Goal: Task Accomplishment & Management: Use online tool/utility

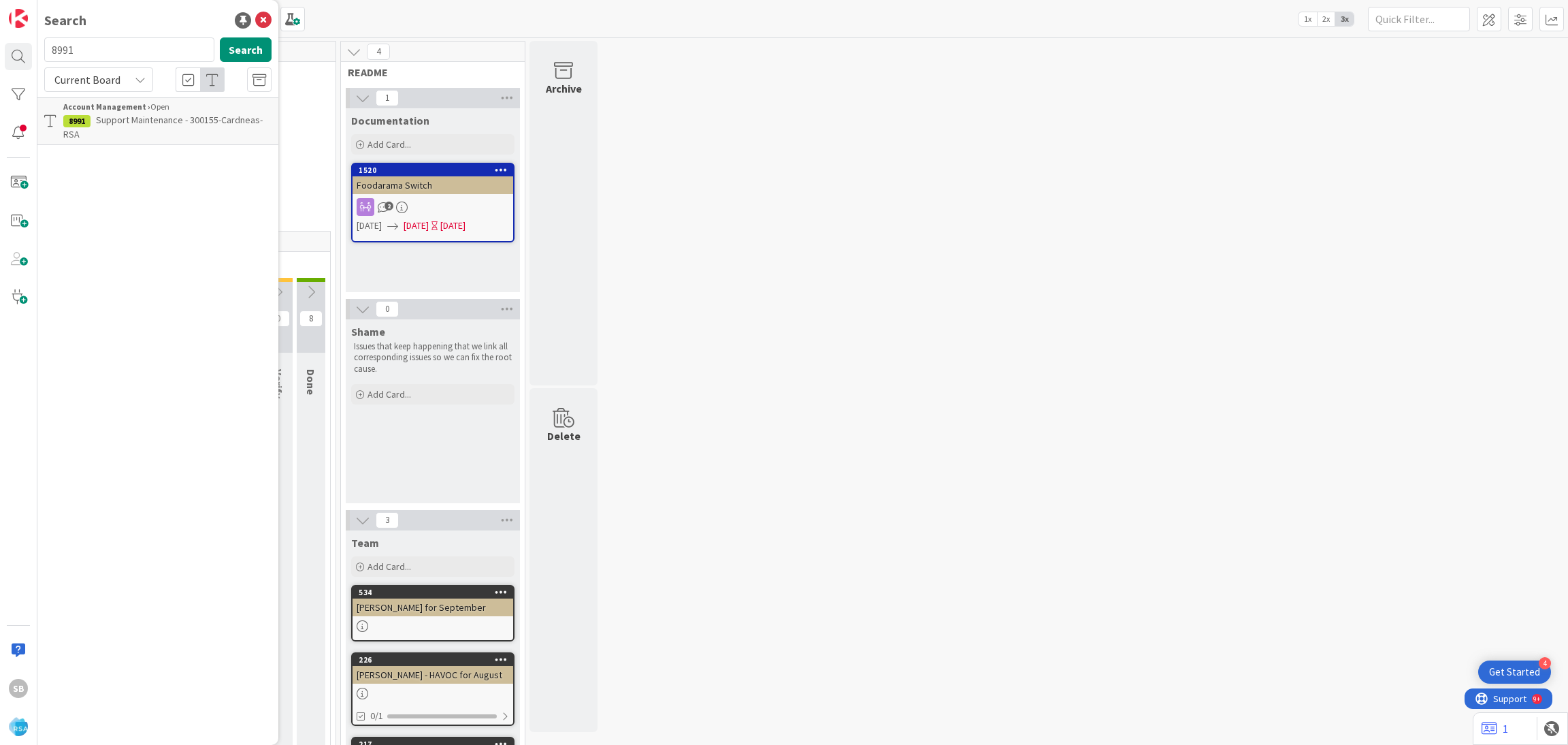
click at [144, 117] on span "Support Maintenance - 300155-Cardneas-RSA" at bounding box center [163, 126] width 200 height 26
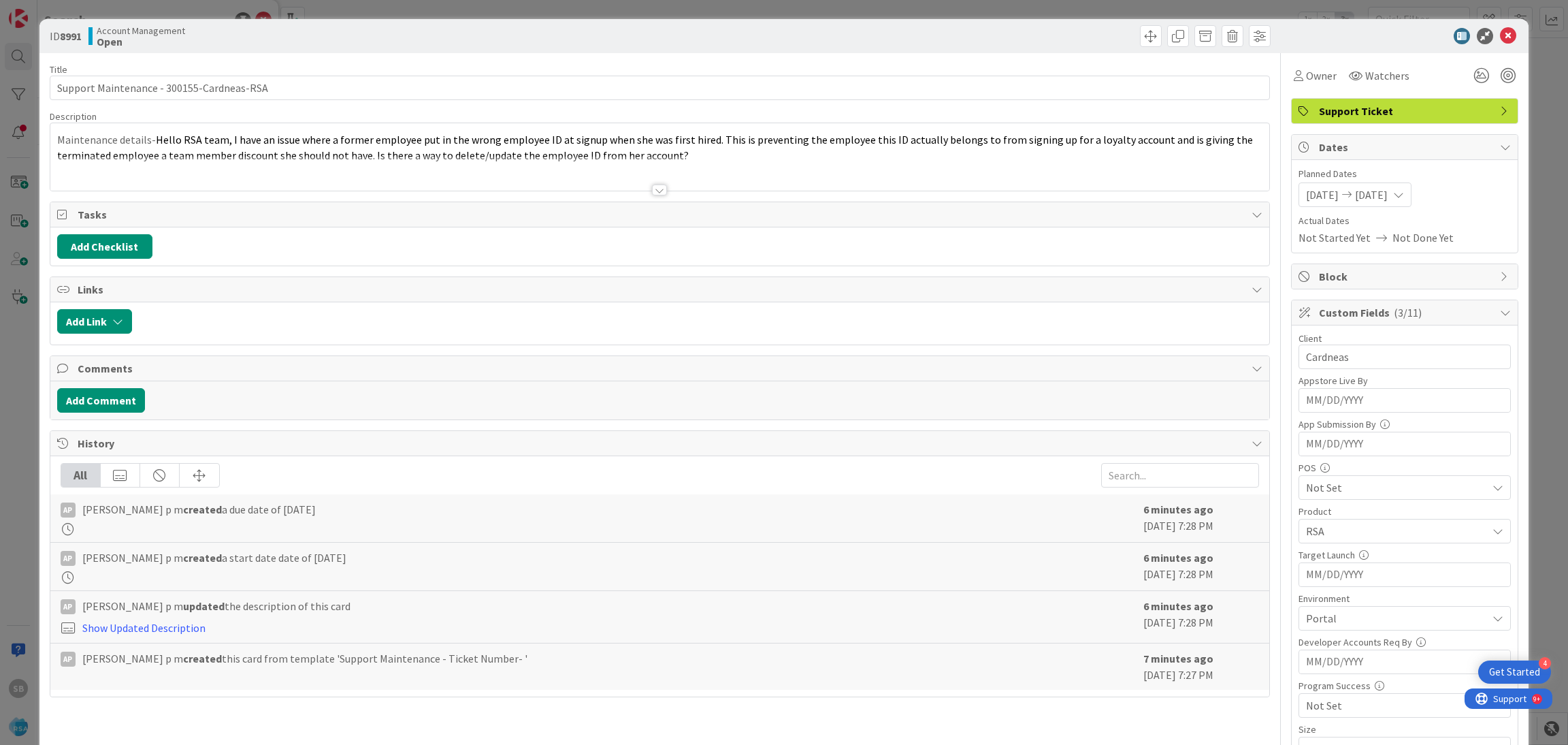
scroll to position [577, 0]
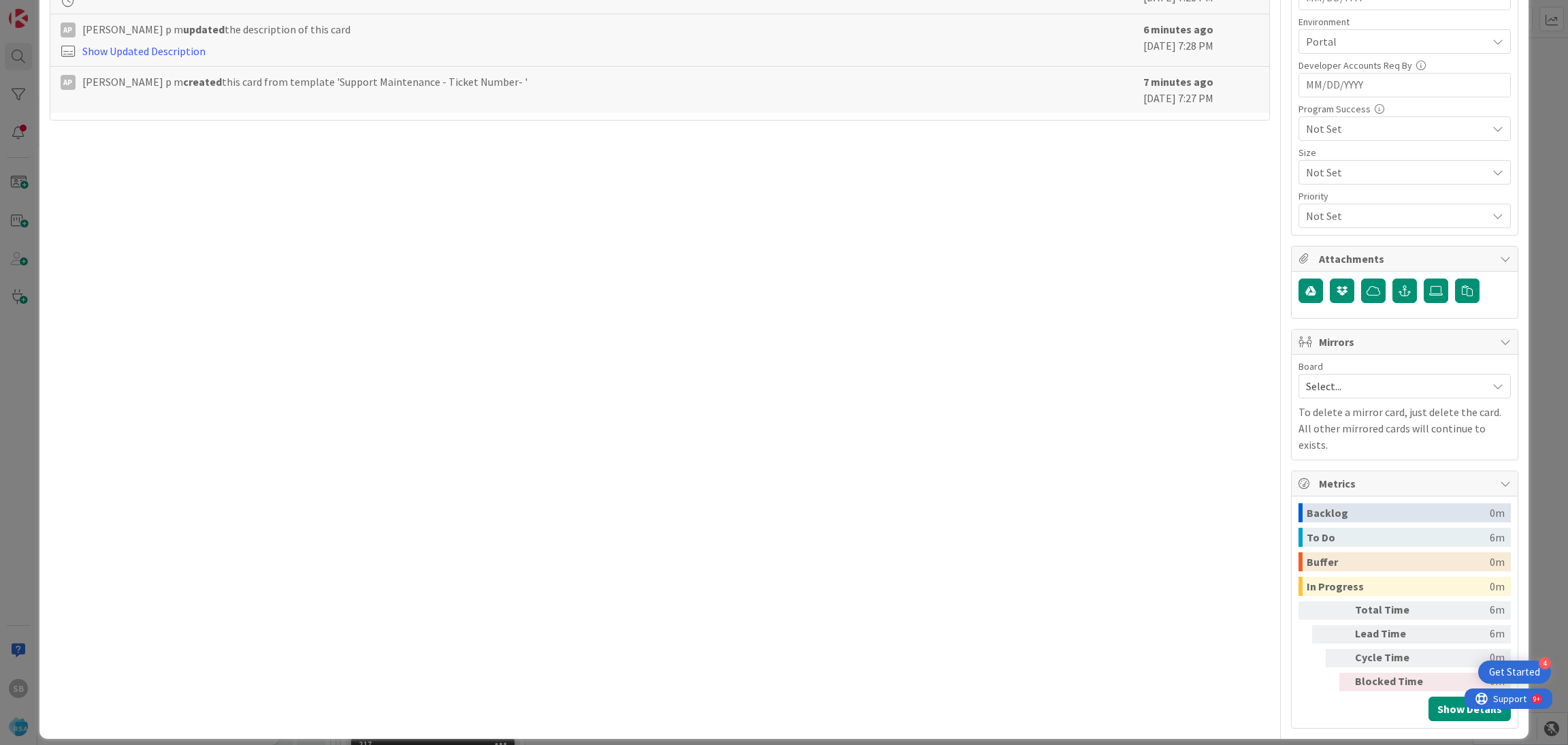
click at [1352, 389] on span "Select..." at bounding box center [1393, 385] width 174 height 19
click at [1346, 485] on span "Software Development" at bounding box center [1414, 474] width 179 height 20
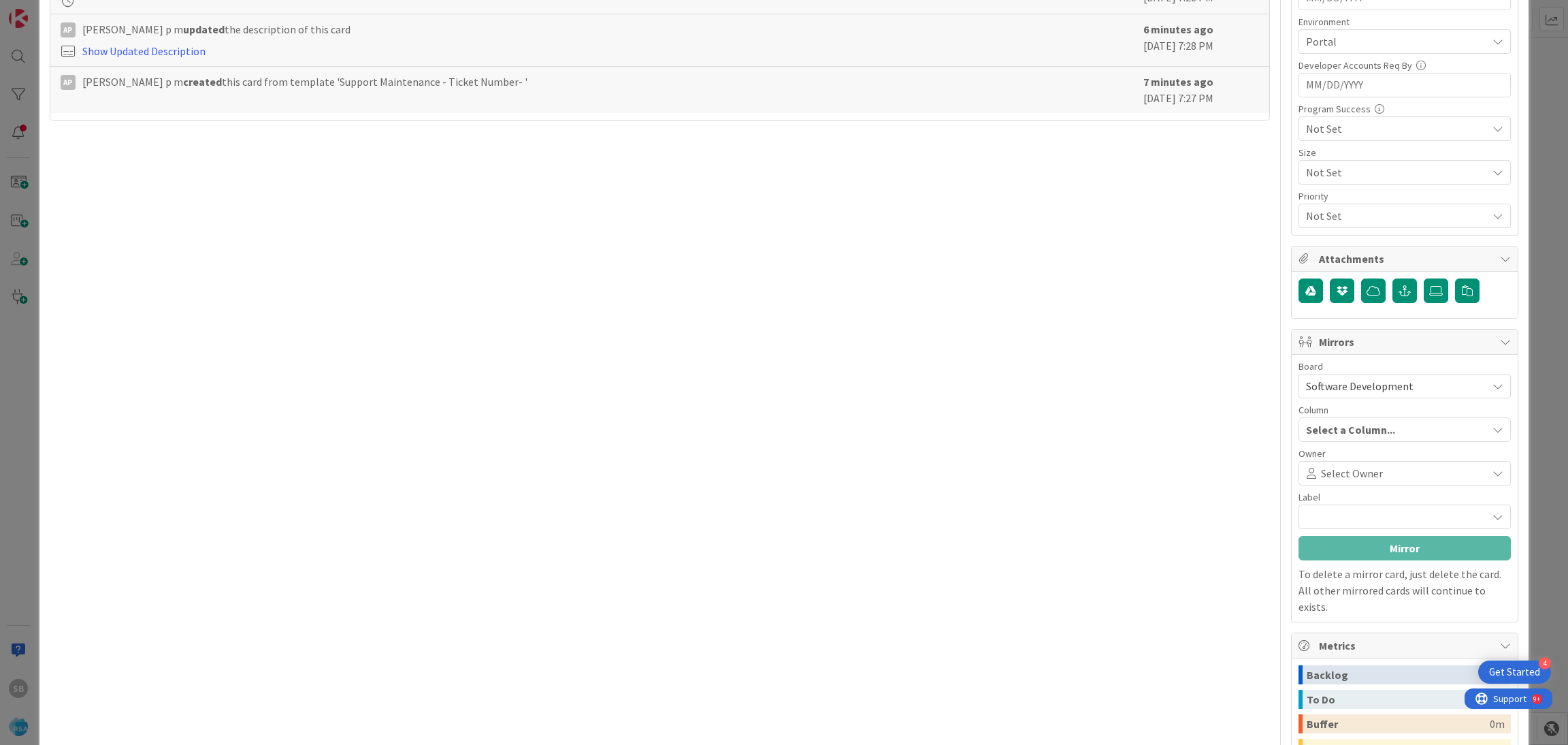
click at [1329, 479] on span "Select Owner" at bounding box center [1352, 473] width 62 height 17
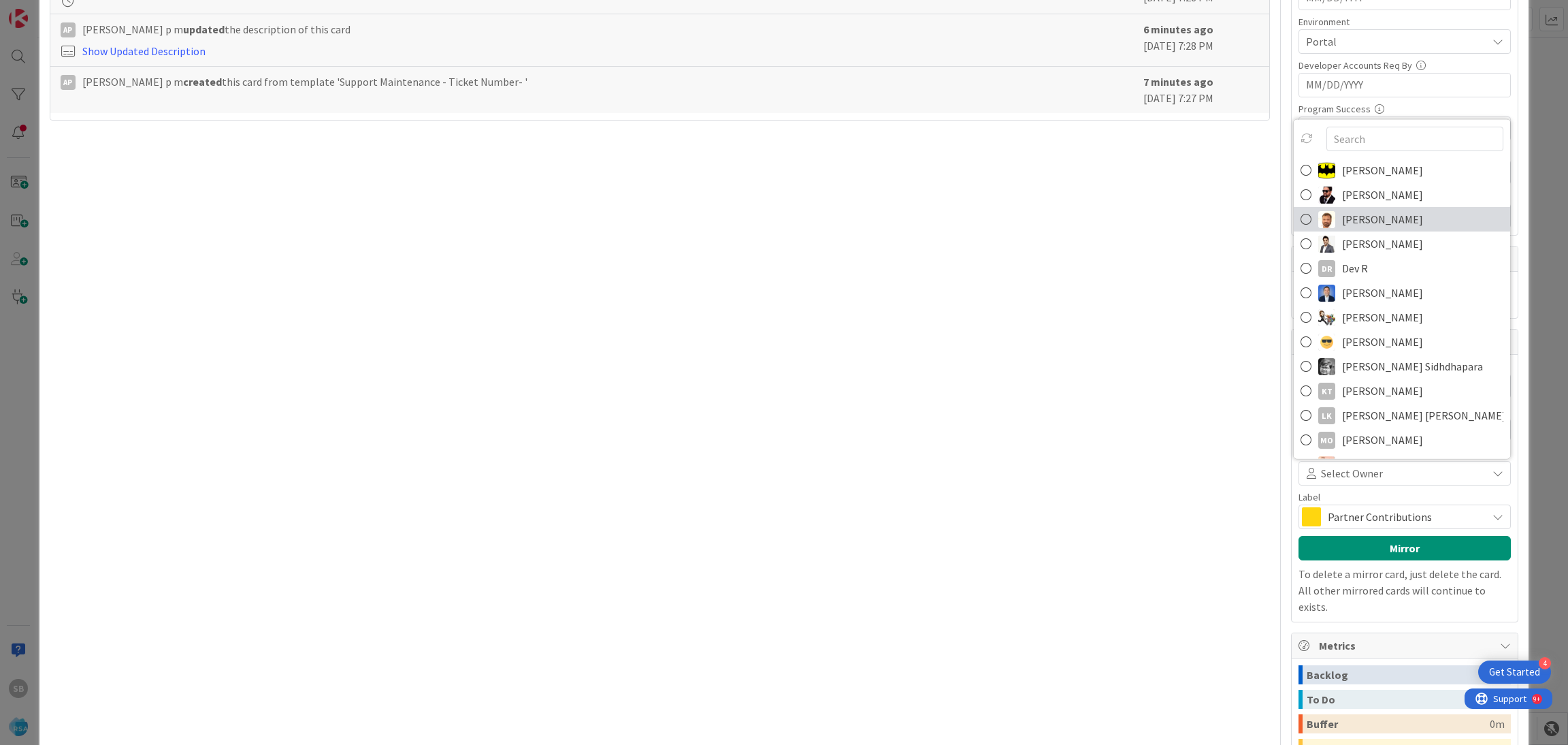
click at [1350, 221] on span "[PERSON_NAME]" at bounding box center [1383, 219] width 81 height 20
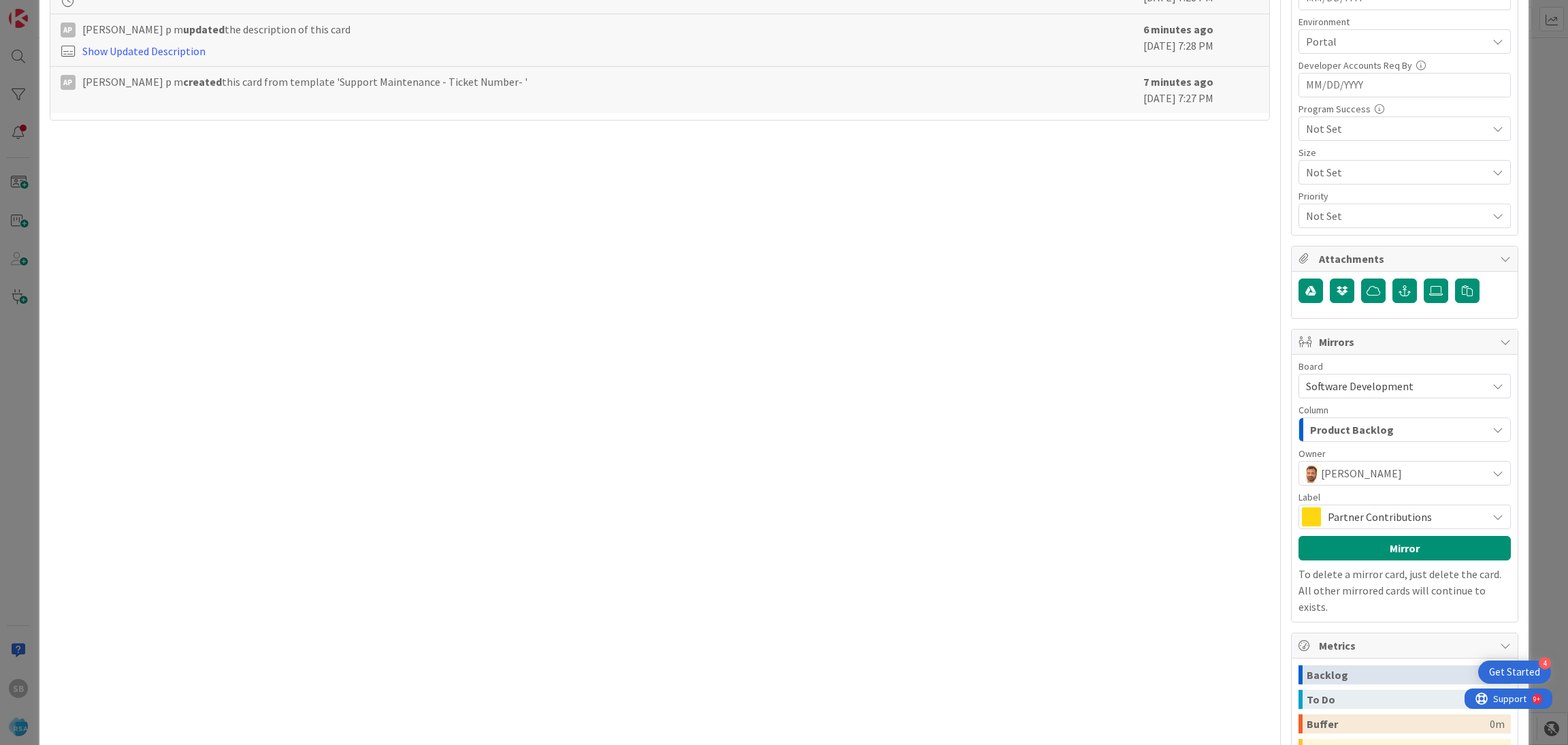
click at [1375, 529] on div "Partner Contributions" at bounding box center [1405, 517] width 213 height 24
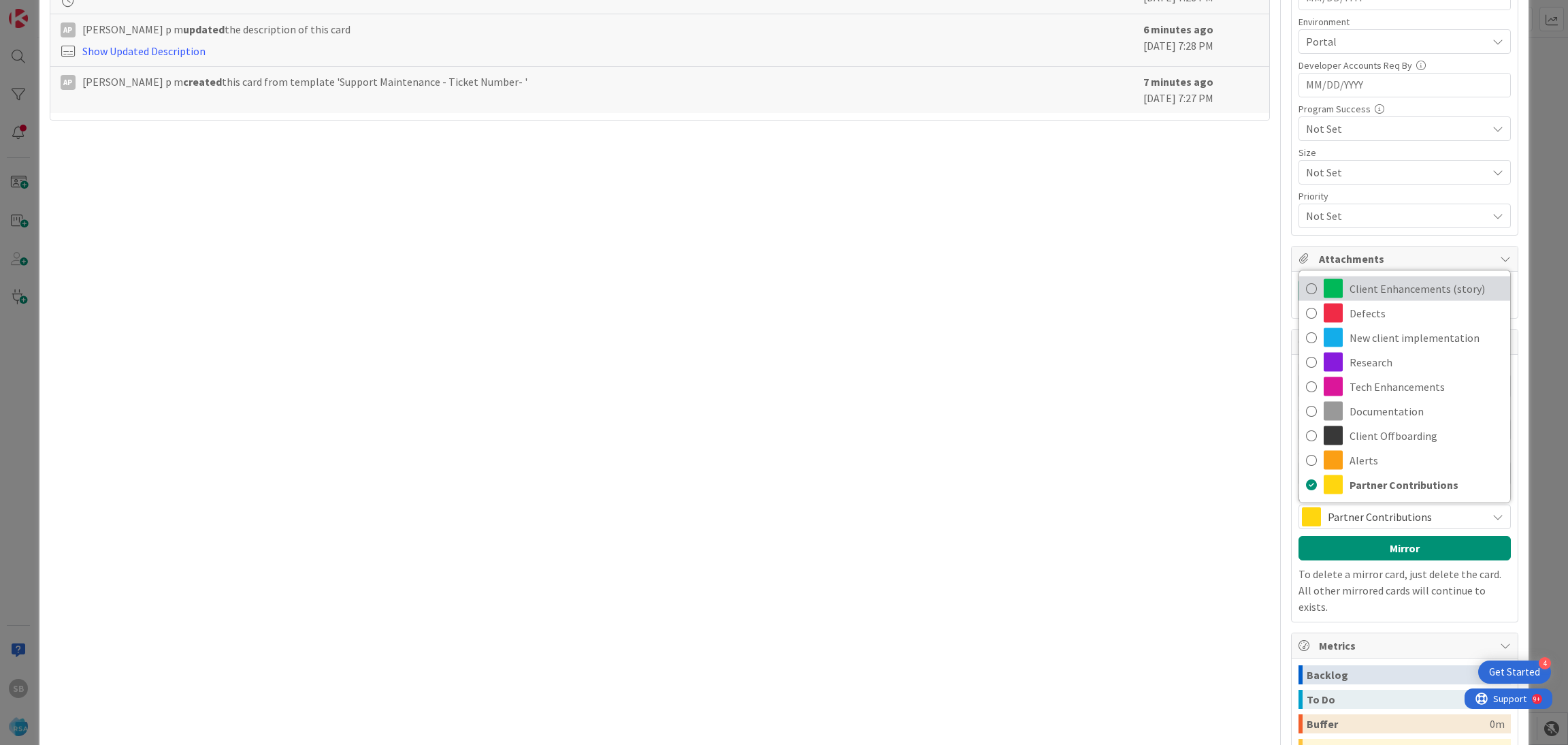
click at [1350, 299] on span "Client Enhancements (story)" at bounding box center [1426, 288] width 154 height 20
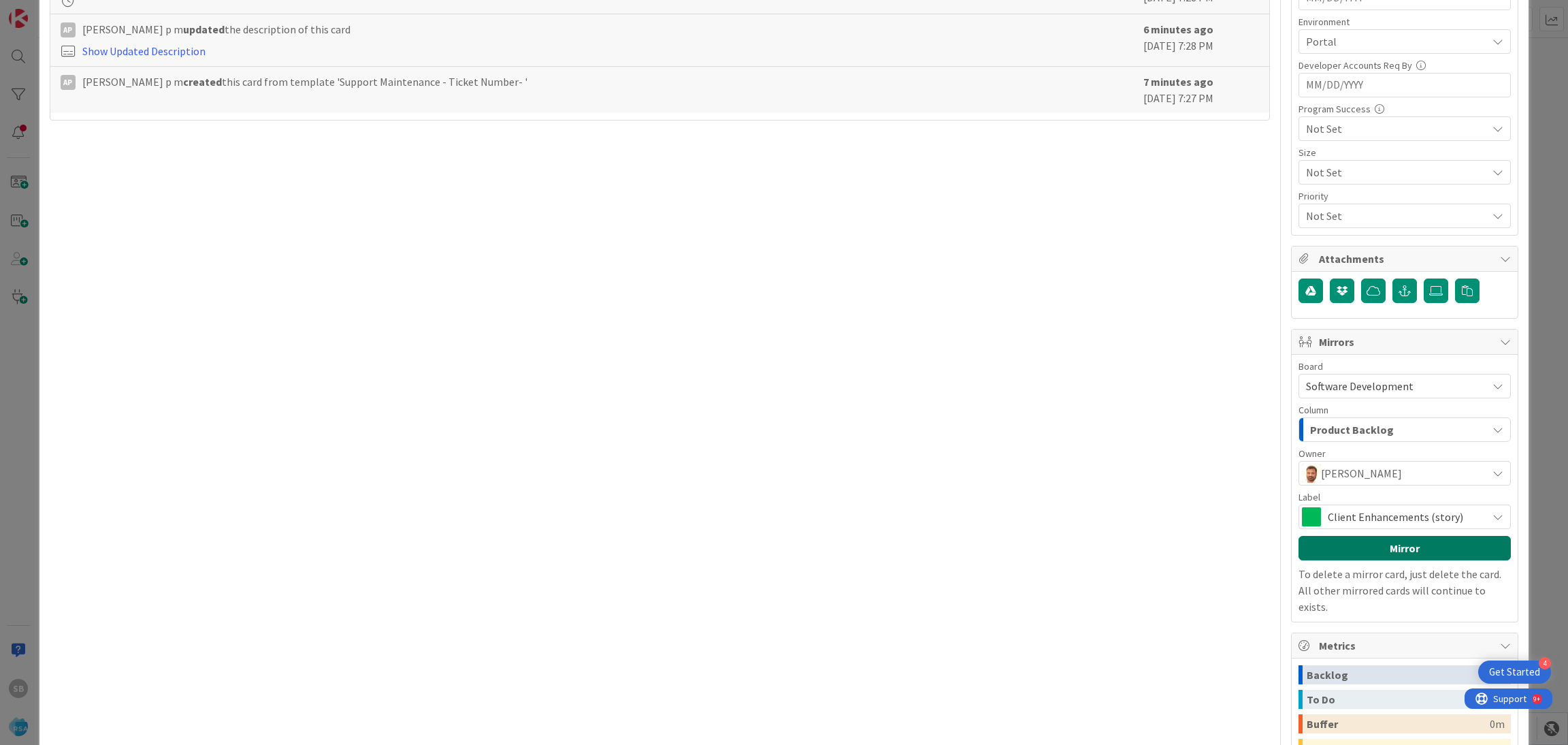
click at [1370, 544] on button "Mirror" at bounding box center [1405, 548] width 213 height 24
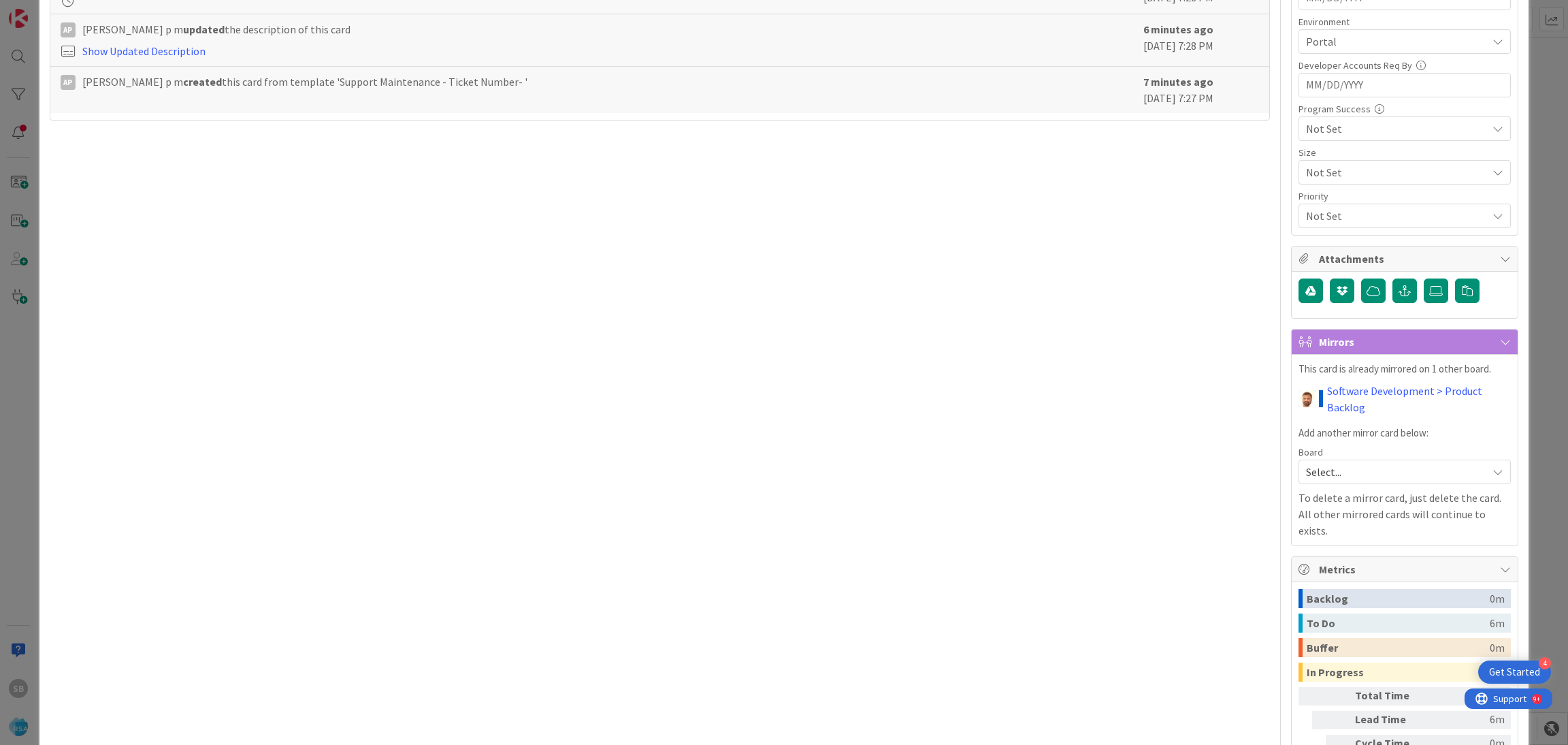
scroll to position [0, 0]
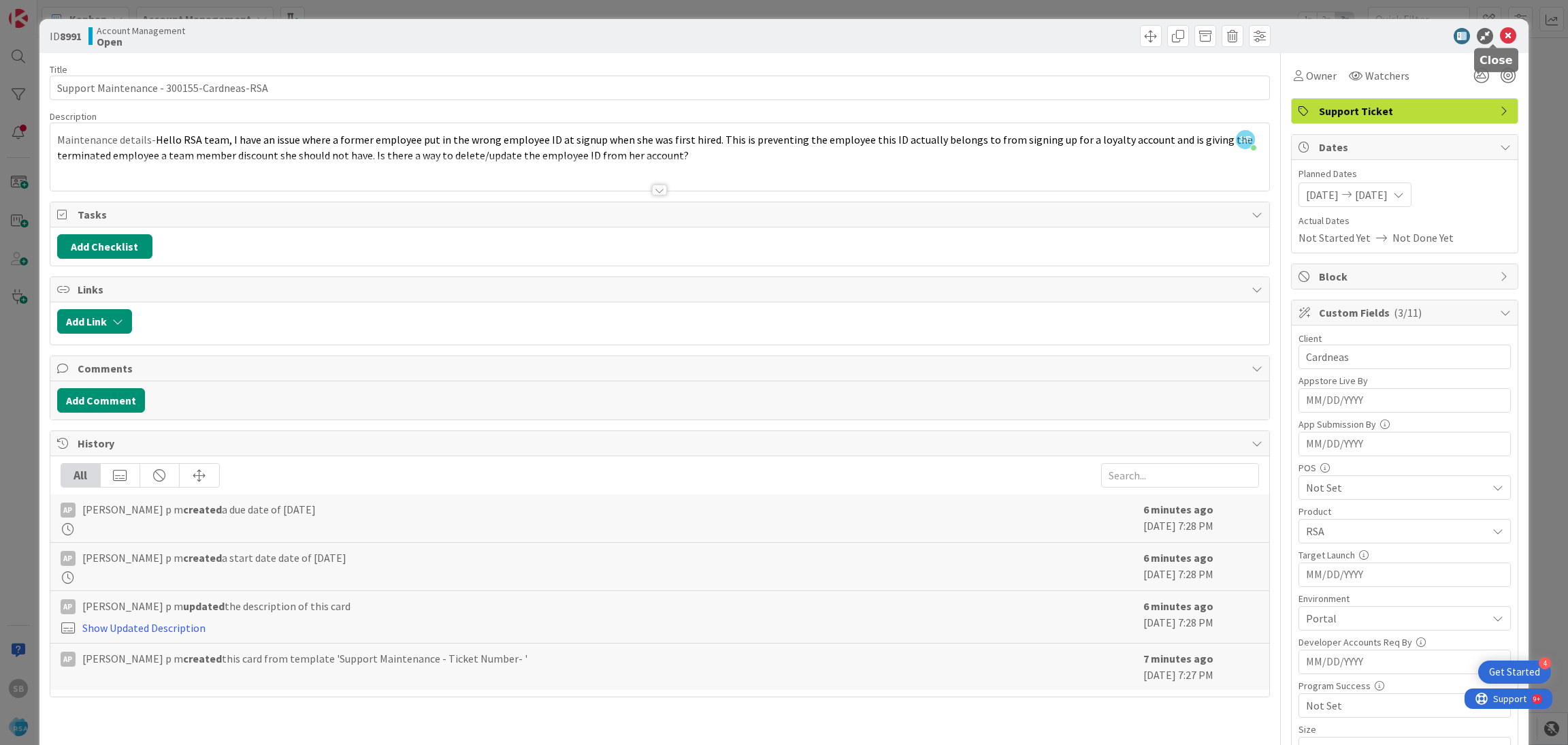
click at [1501, 42] on icon at bounding box center [1509, 36] width 17 height 17
